Goal: Information Seeking & Learning: Learn about a topic

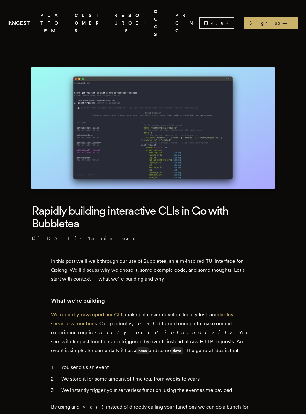
click at [155, 137] on img at bounding box center [153, 128] width 245 height 122
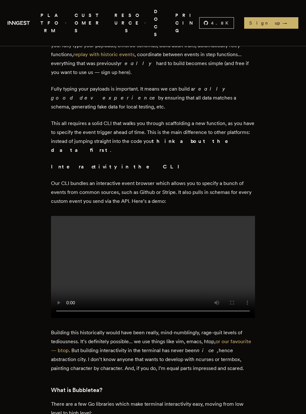
scroll to position [483, 0]
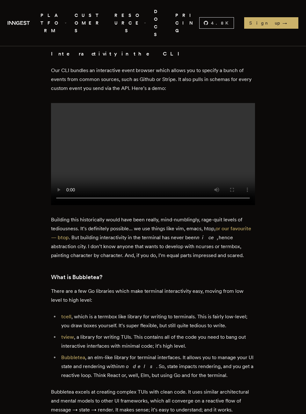
click at [154, 134] on video at bounding box center [153, 154] width 204 height 102
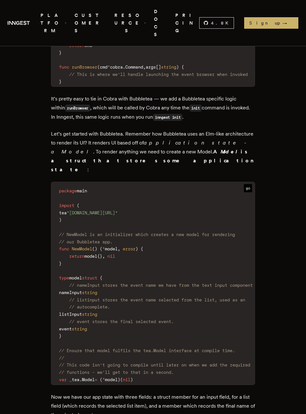
scroll to position [1106, 0]
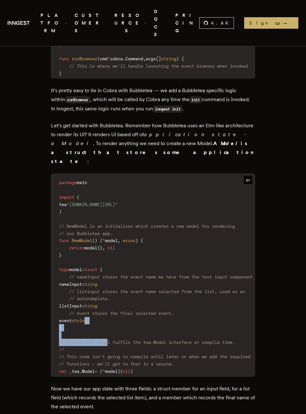
drag, startPoint x: 110, startPoint y: 288, endPoint x: 100, endPoint y: 268, distance: 22.1
click at [100, 268] on code "package main import ( tea "[DOMAIN_NAME][URL]" ) // NewModel is an initializer …" at bounding box center [155, 277] width 209 height 198
click at [87, 318] on span "string" at bounding box center [79, 320] width 15 height 5
click at [149, 269] on code "package main import ( tea "[DOMAIN_NAME][URL]" ) // NewModel is an initializer …" at bounding box center [155, 277] width 209 height 198
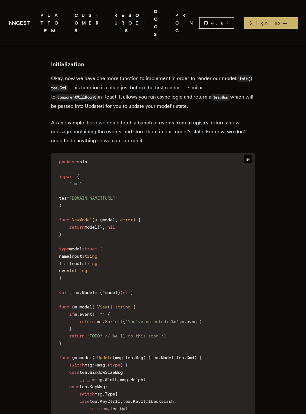
scroll to position [2518, 0]
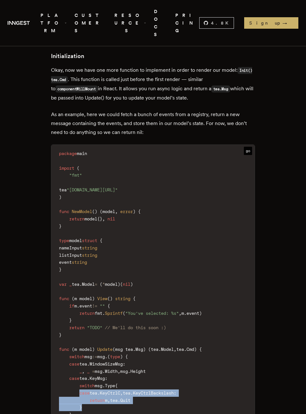
drag, startPoint x: 79, startPoint y: 300, endPoint x: 129, endPoint y: 315, distance: 52.1
click at [129, 315] on code "package main import ( "fmt" tea "[DOMAIN_NAME][URL]" ) func NewModel ( ) ( mode…" at bounding box center [163, 331] width 224 height 365
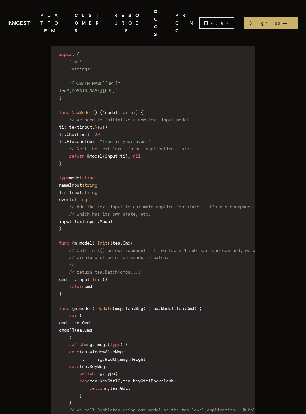
scroll to position [3390, 0]
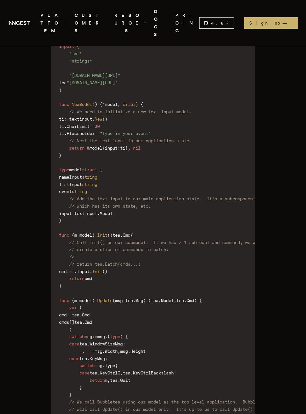
drag, startPoint x: 59, startPoint y: 321, endPoint x: 137, endPoint y: 322, distance: 78.7
click at [137, 322] on code "package main import ( "fmt" "strings" "[DOMAIN_NAME][URL]" tea "[DOMAIN_NAME][U…" at bounding box center [162, 296] width 222 height 539
drag, startPoint x: 137, startPoint y: 322, endPoint x: 63, endPoint y: 318, distance: 74.1
click at [63, 318] on code "package main import ( "fmt" "strings" "[DOMAIN_NAME][URL]" tea "[DOMAIN_NAME][U…" at bounding box center [162, 296] width 222 height 539
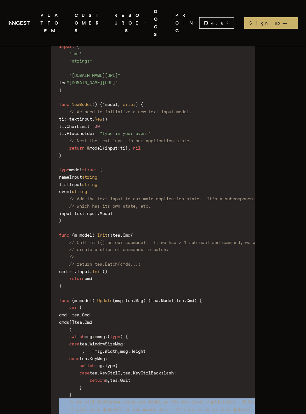
drag, startPoint x: 60, startPoint y: 284, endPoint x: 167, endPoint y: 346, distance: 123.5
click at [167, 346] on code "package main import ( "fmt" "strings" "[DOMAIN_NAME][URL]" tea "[DOMAIN_NAME][U…" at bounding box center [162, 296] width 222 height 539
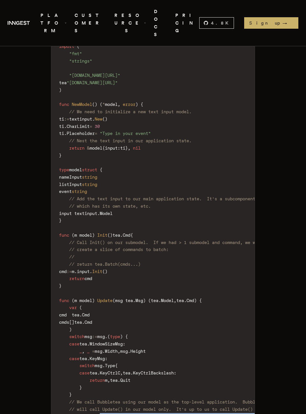
drag, startPoint x: 167, startPoint y: 346, endPoint x: 112, endPoint y: 299, distance: 72.3
click at [113, 299] on code "package main import ( "fmt" "strings" "[DOMAIN_NAME][URL]" tea "[DOMAIN_NAME][U…" at bounding box center [162, 296] width 222 height 539
click at [112, 299] on code "package main import ( "fmt" "strings" "[DOMAIN_NAME][URL]" tea "[DOMAIN_NAME][U…" at bounding box center [162, 296] width 222 height 539
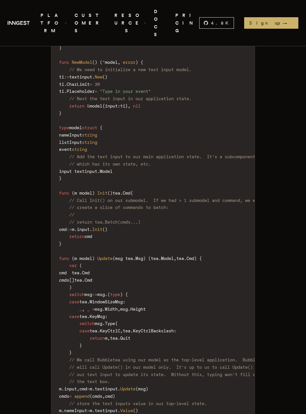
drag, startPoint x: 64, startPoint y: 320, endPoint x: 112, endPoint y: 345, distance: 54.3
click at [112, 345] on code "package main import ( "fmt" "strings" "[DOMAIN_NAME][URL]" tea "[DOMAIN_NAME][U…" at bounding box center [162, 254] width 222 height 539
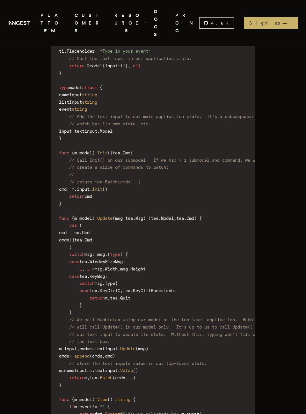
scroll to position [3500, 0]
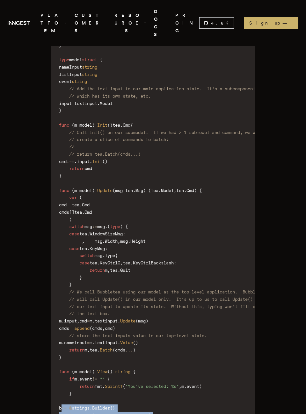
drag, startPoint x: 66, startPoint y: 289, endPoint x: 149, endPoint y: 322, distance: 89.0
click at [149, 322] on code "package main import ( "fmt" "strings" "[DOMAIN_NAME][URL]" tea "[DOMAIN_NAME][U…" at bounding box center [162, 186] width 222 height 539
copy code "b := & strings . Builder { } b . WriteString ( "Enter your event:\n" ) // rende…"
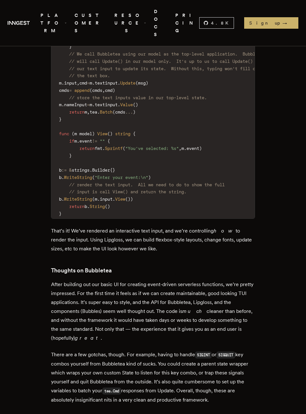
scroll to position [3827, 0]
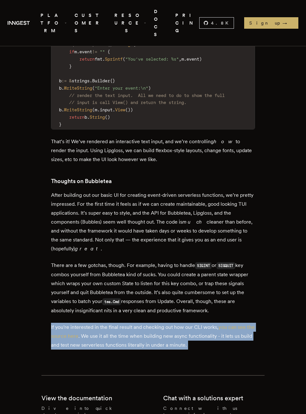
drag, startPoint x: 93, startPoint y: 210, endPoint x: 86, endPoint y: 199, distance: 12.7
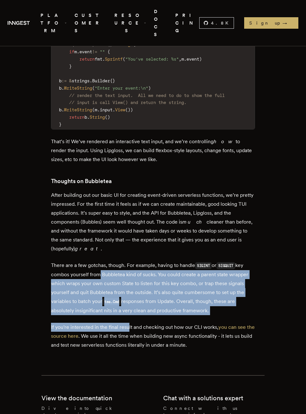
click at [96, 261] on p "There are a few gotchas, though. For example, having to handle SIGINT or SIGQUI…" at bounding box center [153, 288] width 204 height 54
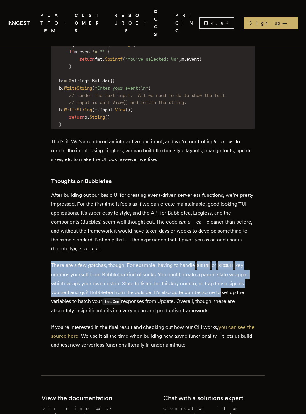
drag, startPoint x: 46, startPoint y: 144, endPoint x: 221, endPoint y: 172, distance: 176.5
click at [221, 261] on p "There are a few gotchas, though. For example, having to handle SIGINT or SIGQUI…" at bounding box center [153, 288] width 204 height 54
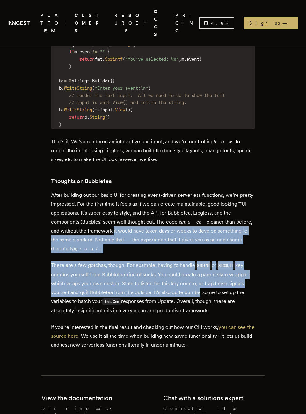
drag, startPoint x: 182, startPoint y: 164, endPoint x: 103, endPoint y: 105, distance: 98.2
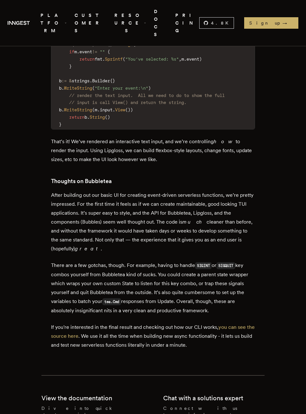
click at [103, 191] on p "After building out our basic UI for creating event-driven serverless functions,…" at bounding box center [153, 222] width 204 height 62
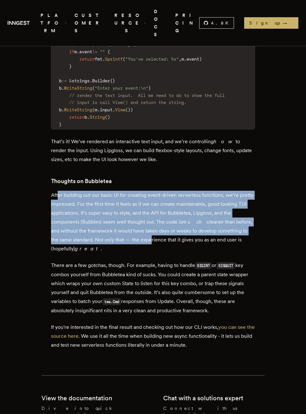
drag, startPoint x: 63, startPoint y: 77, endPoint x: 147, endPoint y: 125, distance: 96.5
click at [140, 191] on p "After building out our basic UI for creating event-driven serverless functions,…" at bounding box center [153, 222] width 204 height 62
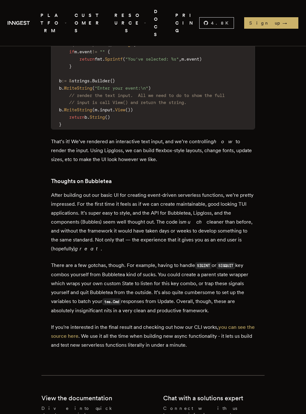
click at [147, 191] on p "After building out our basic UI for creating event-driven serverless functions,…" at bounding box center [153, 222] width 204 height 62
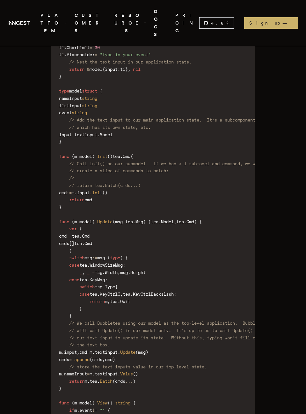
scroll to position [3464, 0]
